Goal: Check status

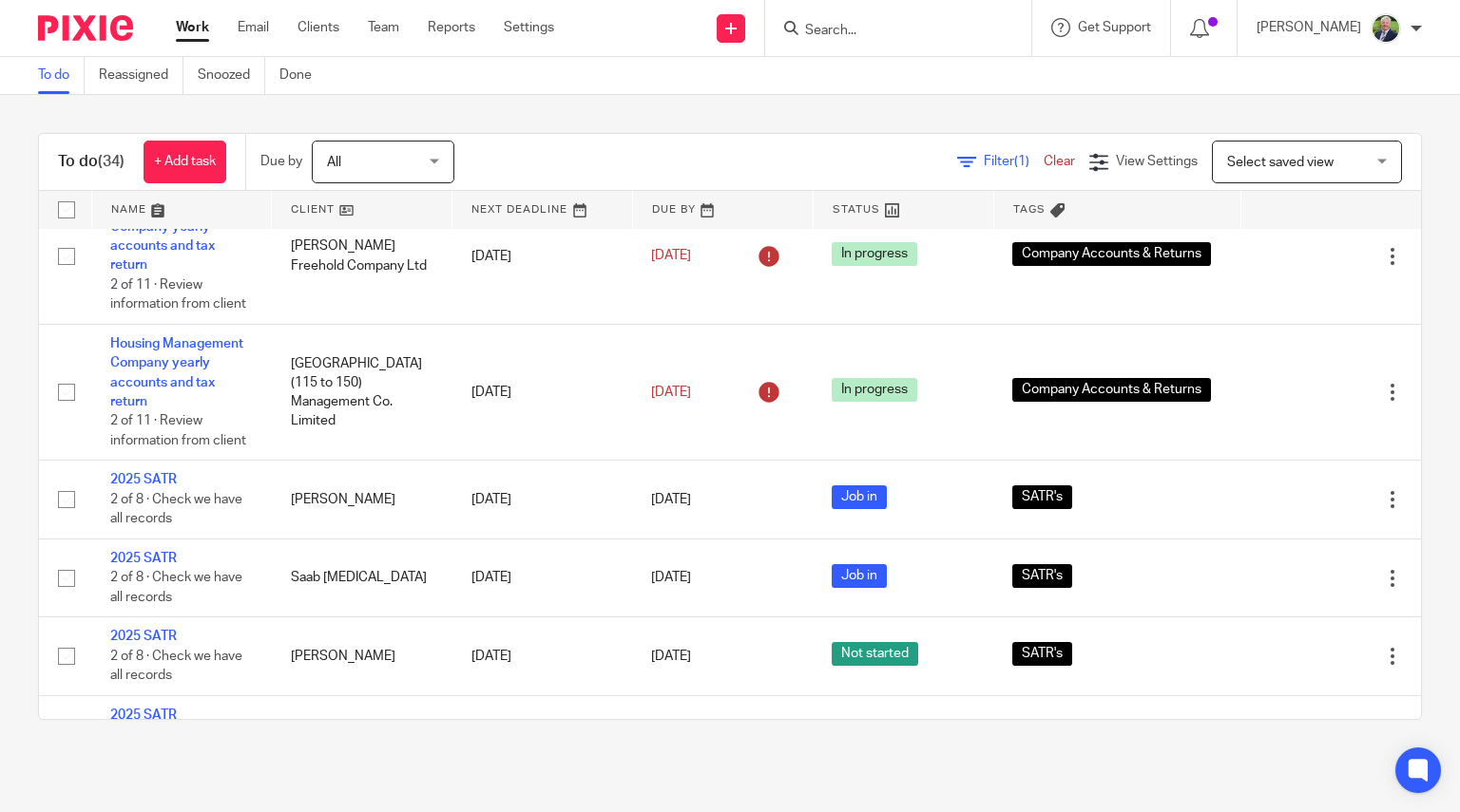
scroll to position [2676, 0]
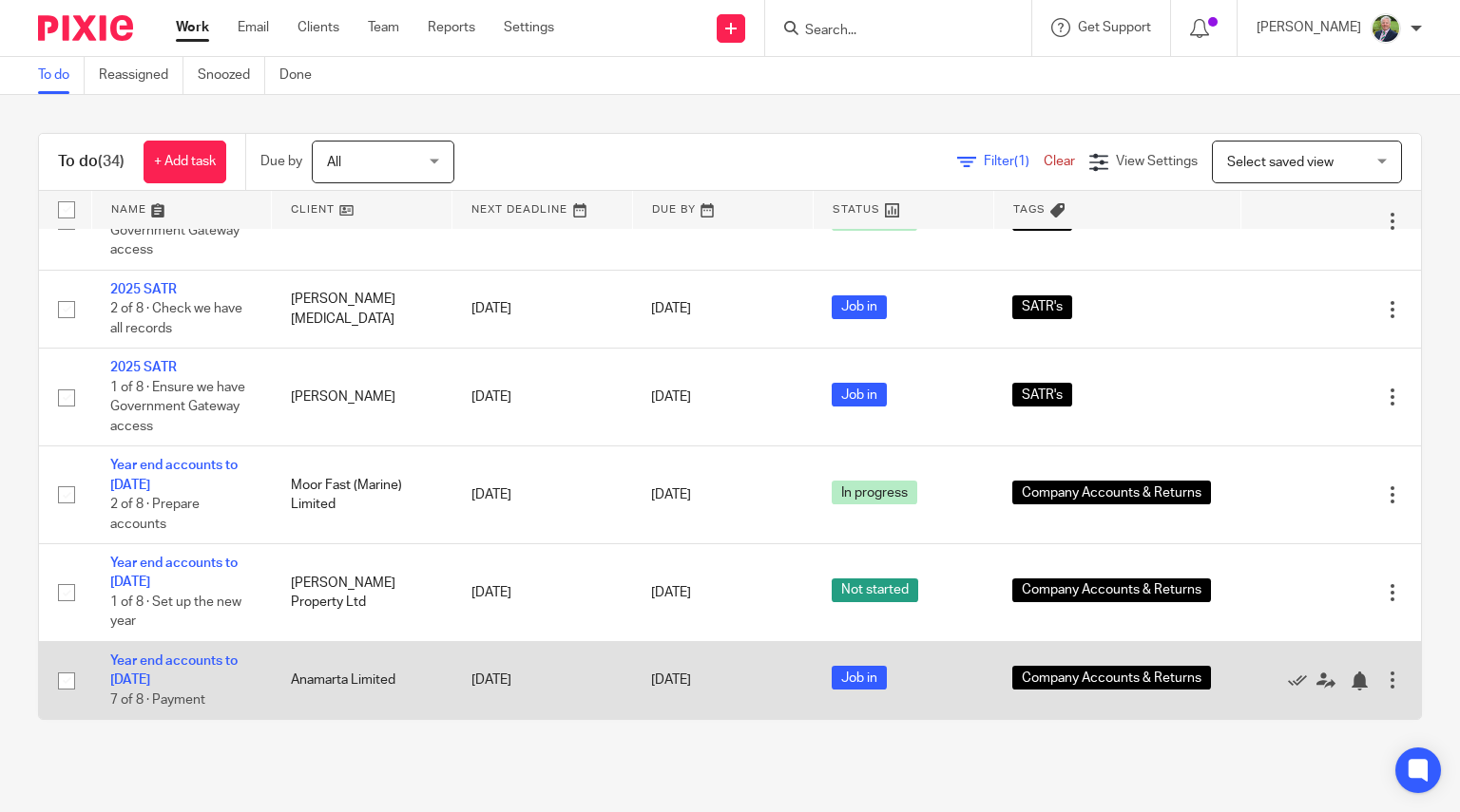
click at [65, 678] on input "checkbox" at bounding box center [67, 681] width 36 height 36
checkbox input "true"
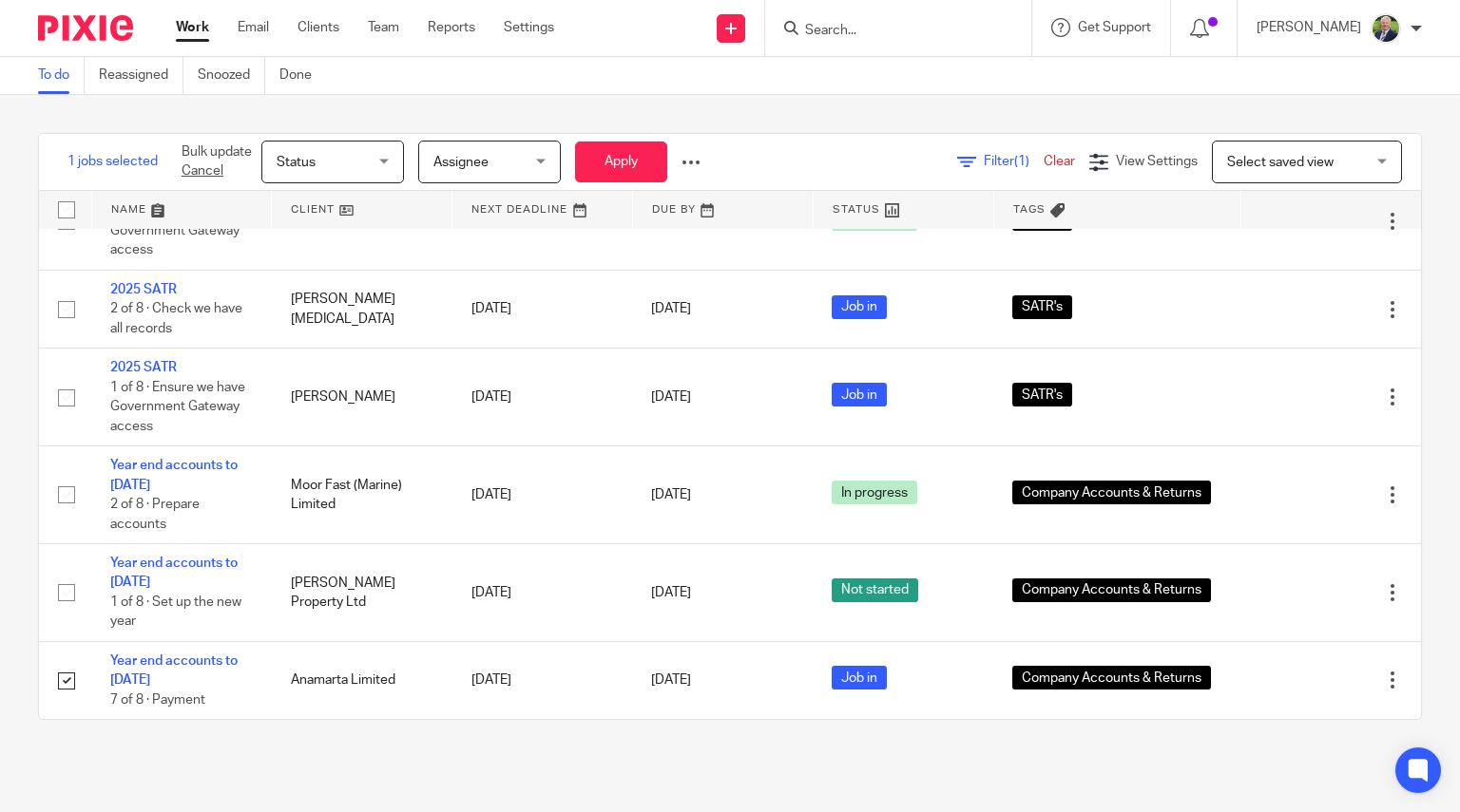
click at [384, 160] on div "Status Status" at bounding box center [333, 162] width 143 height 43
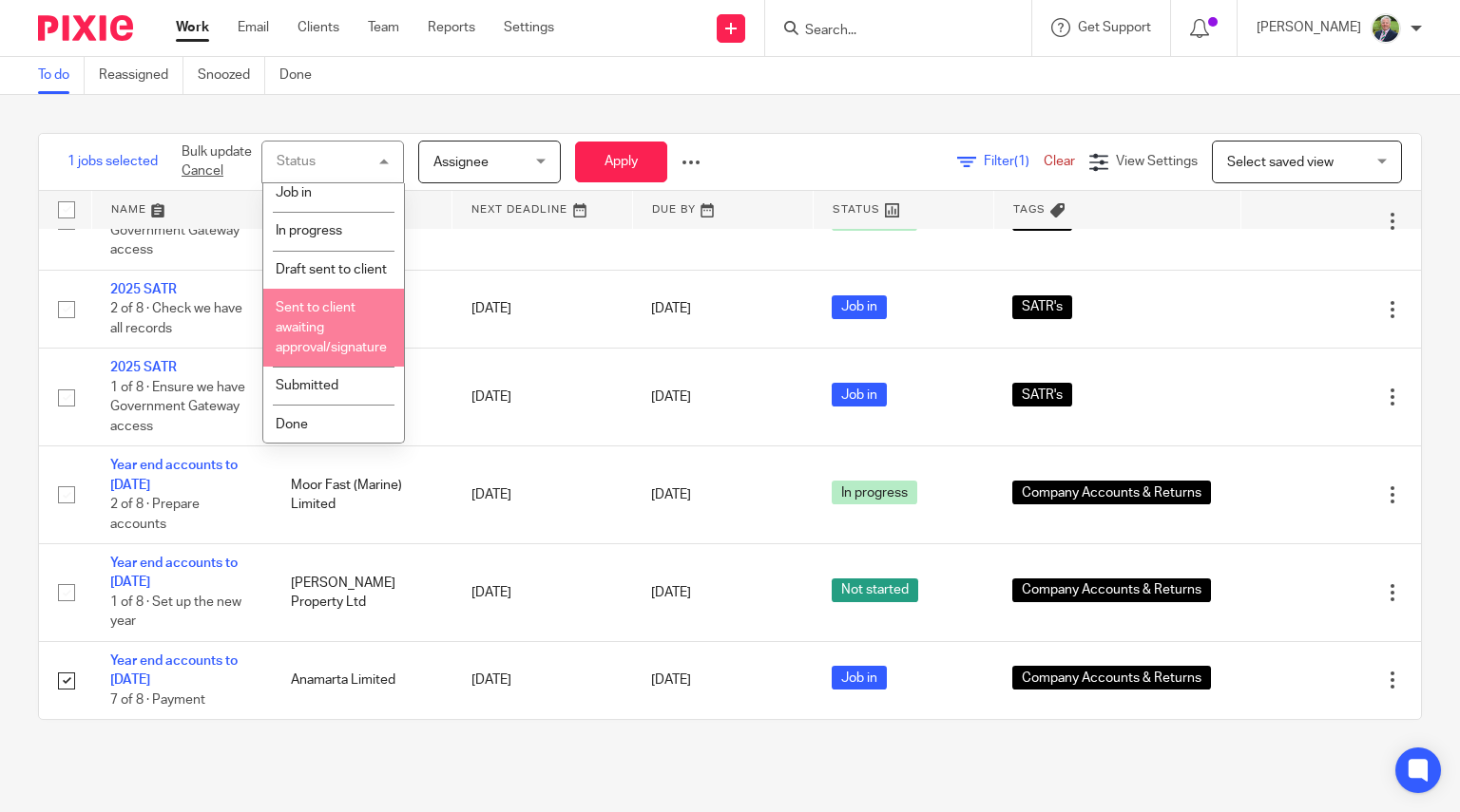
scroll to position [242, 0]
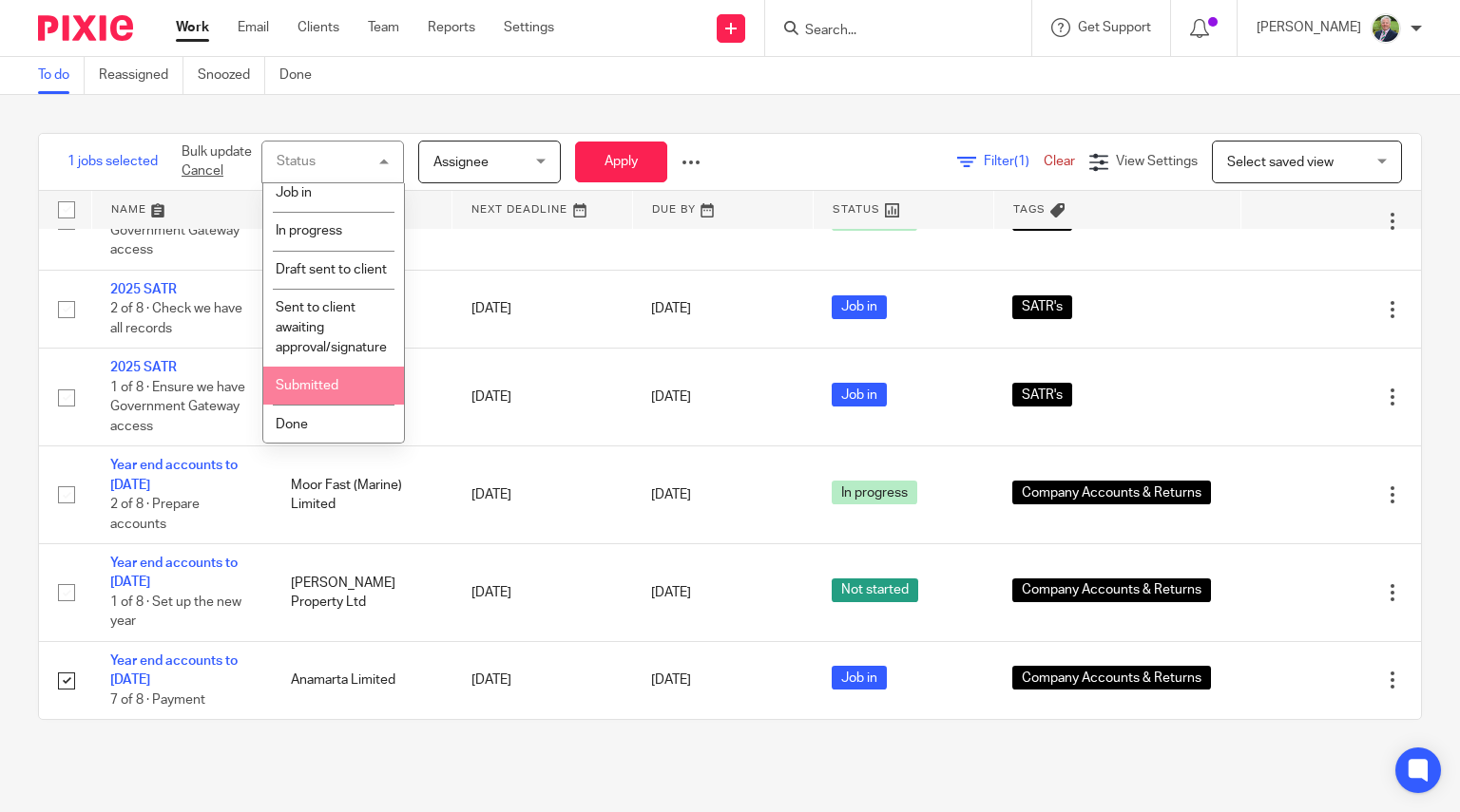
click at [321, 384] on span "Submitted" at bounding box center [307, 385] width 63 height 13
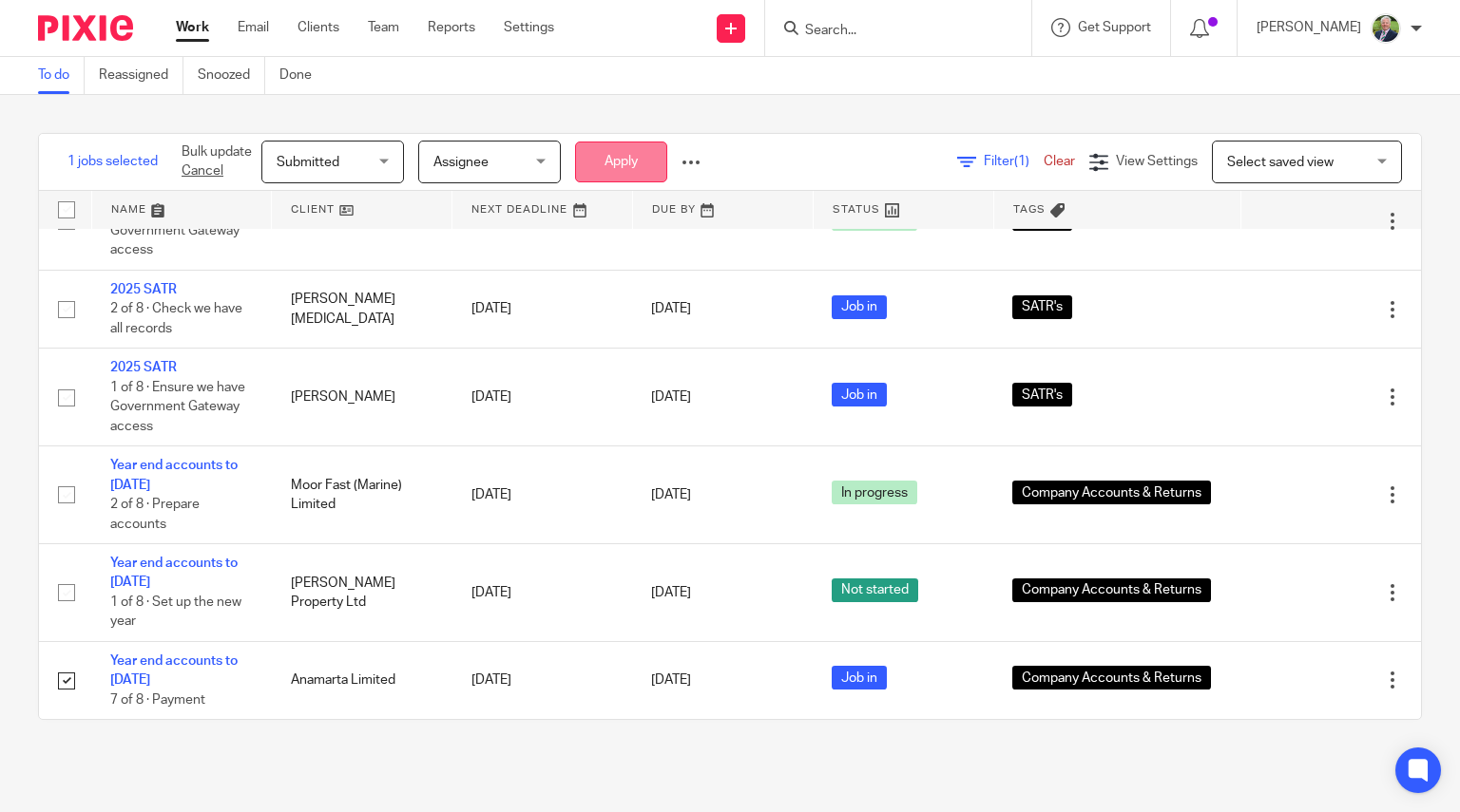
click at [625, 161] on button "Apply" at bounding box center [621, 162] width 92 height 41
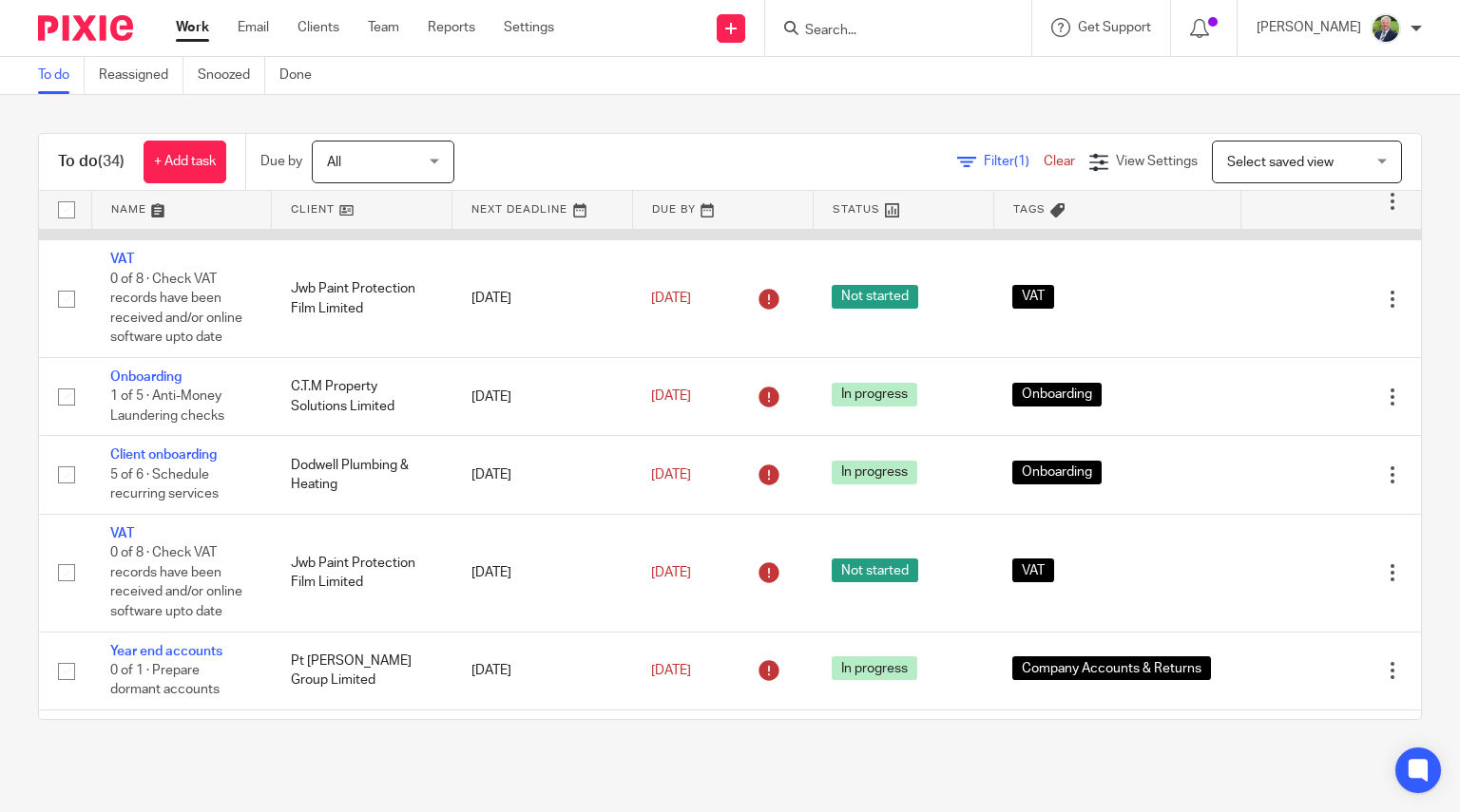
scroll to position [466, 0]
